Goal: Task Accomplishment & Management: Use online tool/utility

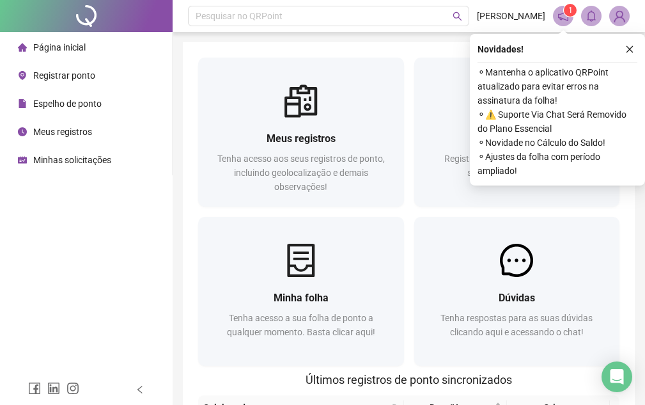
click at [51, 77] on span "Registrar ponto" at bounding box center [64, 75] width 62 height 10
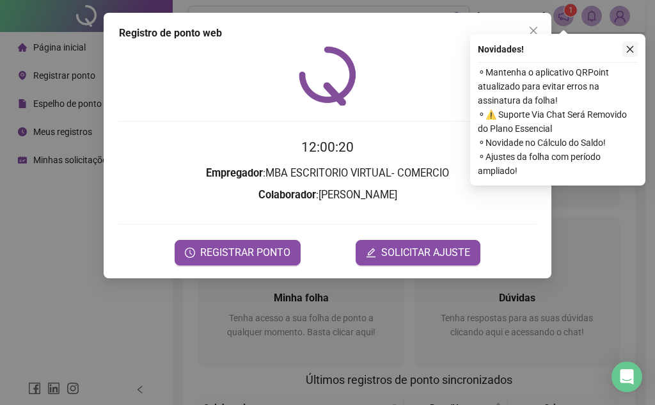
click at [630, 50] on icon "close" at bounding box center [630, 49] width 9 height 9
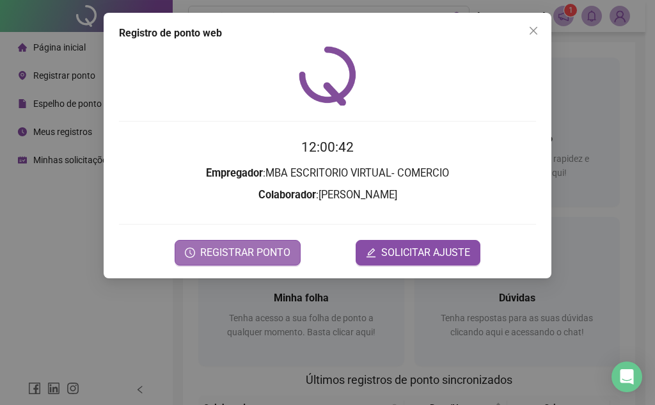
click at [254, 248] on span "REGISTRAR PONTO" at bounding box center [245, 252] width 90 height 15
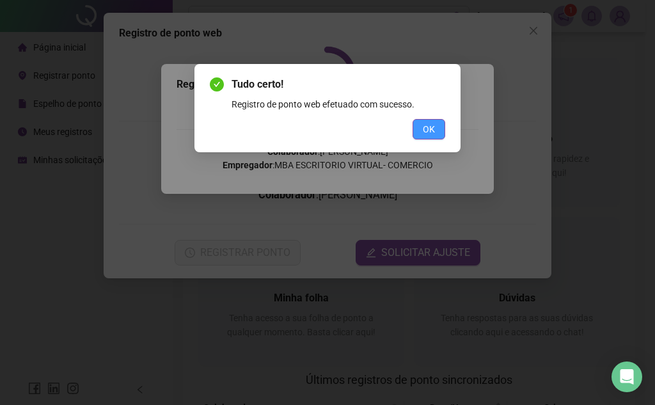
click at [434, 132] on span "OK" at bounding box center [429, 129] width 12 height 14
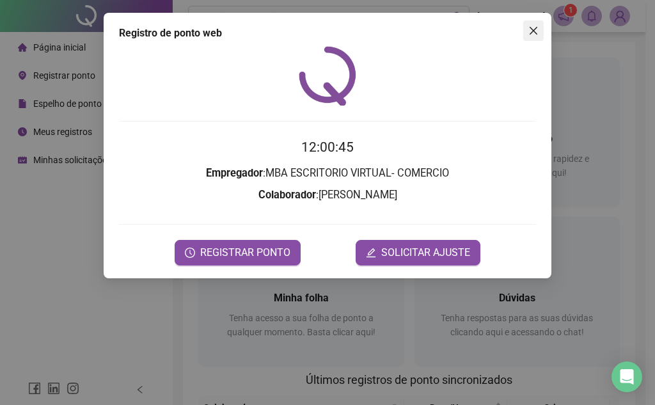
click at [530, 32] on icon "close" at bounding box center [533, 31] width 10 height 10
